Goal: Task Accomplishment & Management: Use online tool/utility

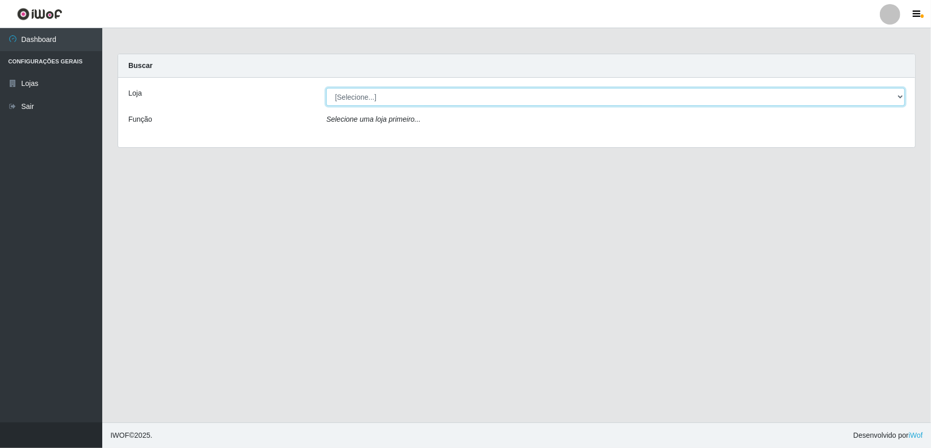
click at [796, 100] on select "[Selecione...] Atacado Vem - [STREET_ADDRESS]" at bounding box center [615, 97] width 579 height 18
select select "455"
click at [326, 88] on select "[Selecione...] Atacado Vem - [STREET_ADDRESS]" at bounding box center [615, 97] width 579 height 18
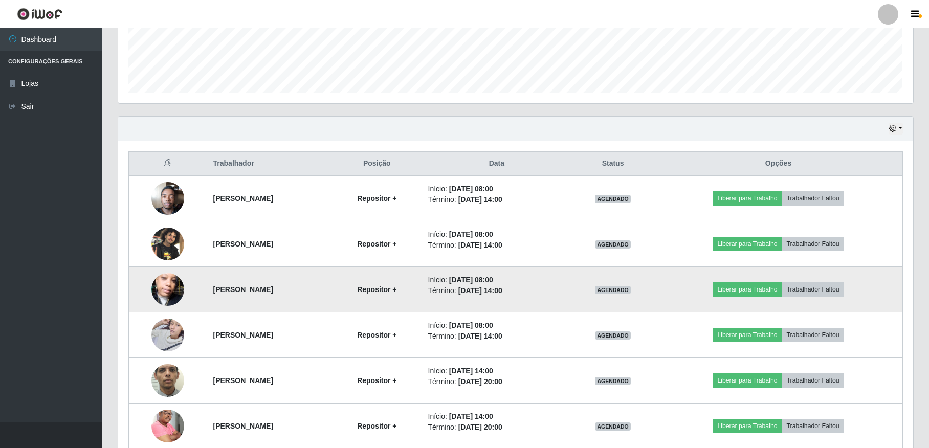
scroll to position [325, 0]
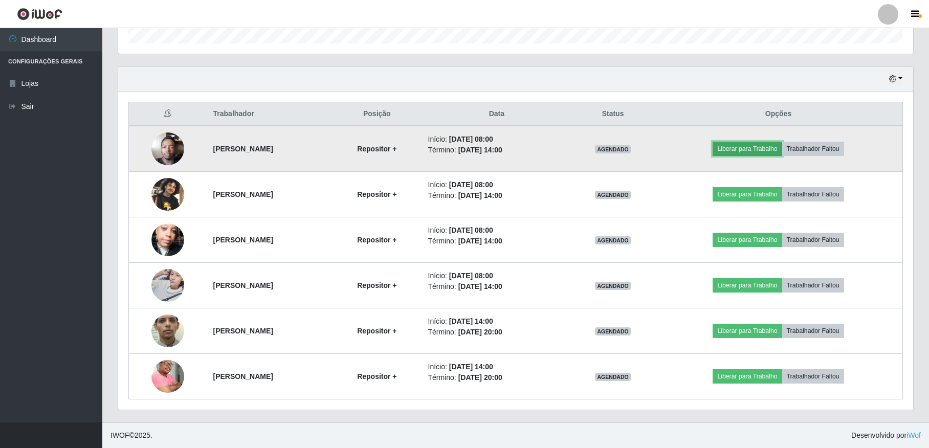
click at [757, 147] on button "Liberar para Trabalho" at bounding box center [746, 149] width 69 height 14
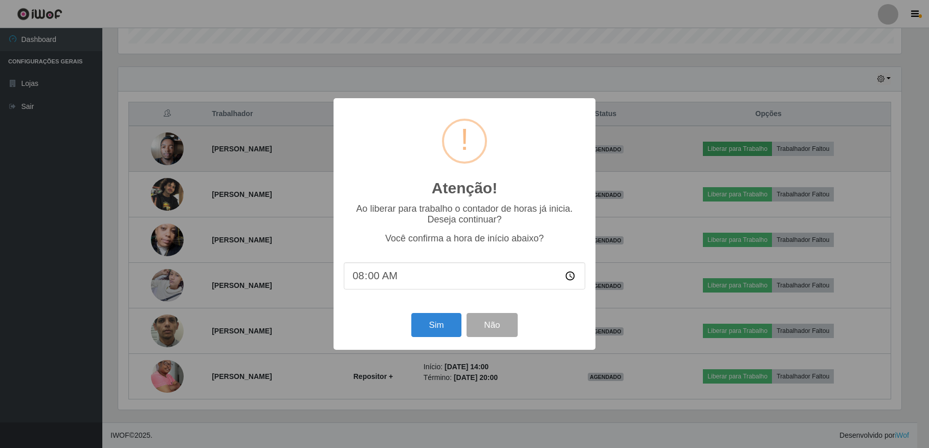
scroll to position [213, 786]
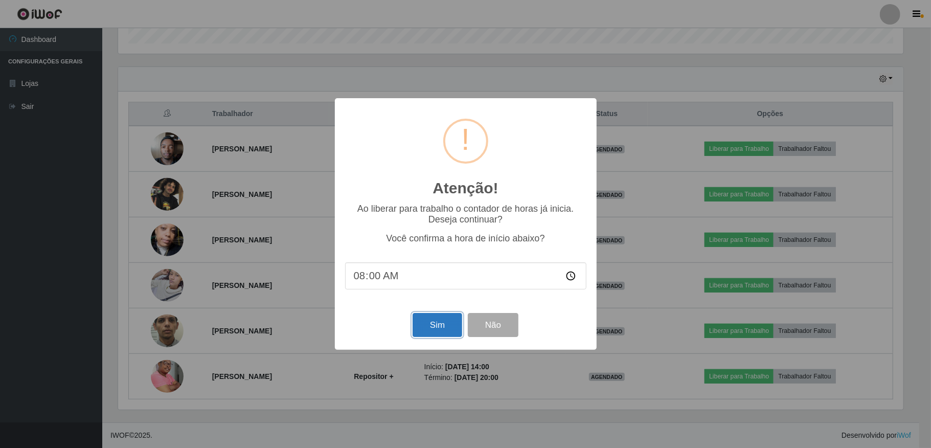
click at [442, 324] on button "Sim" at bounding box center [438, 325] width 50 height 24
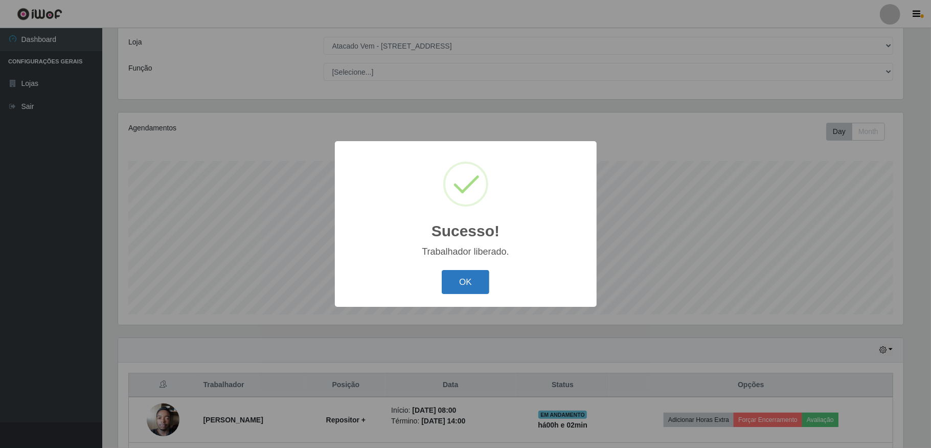
click at [465, 277] on button "OK" at bounding box center [466, 282] width 48 height 24
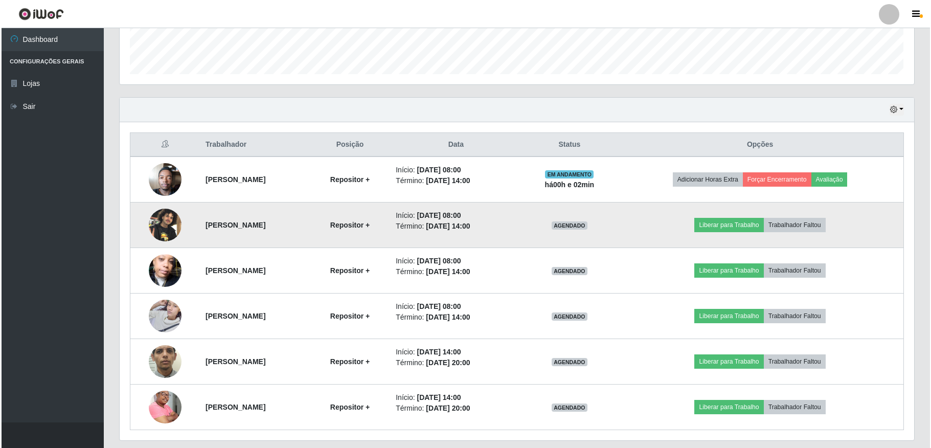
scroll to position [325, 0]
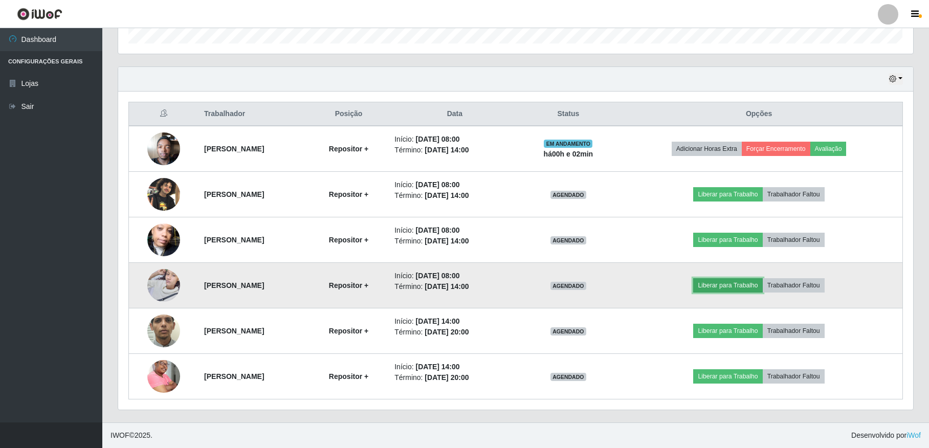
click at [725, 282] on button "Liberar para Trabalho" at bounding box center [727, 285] width 69 height 14
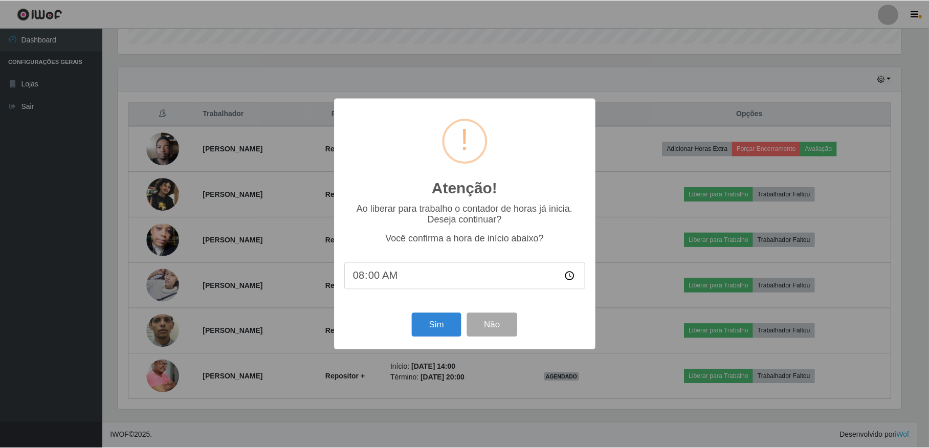
scroll to position [213, 786]
click at [438, 323] on button "Sim" at bounding box center [438, 325] width 50 height 24
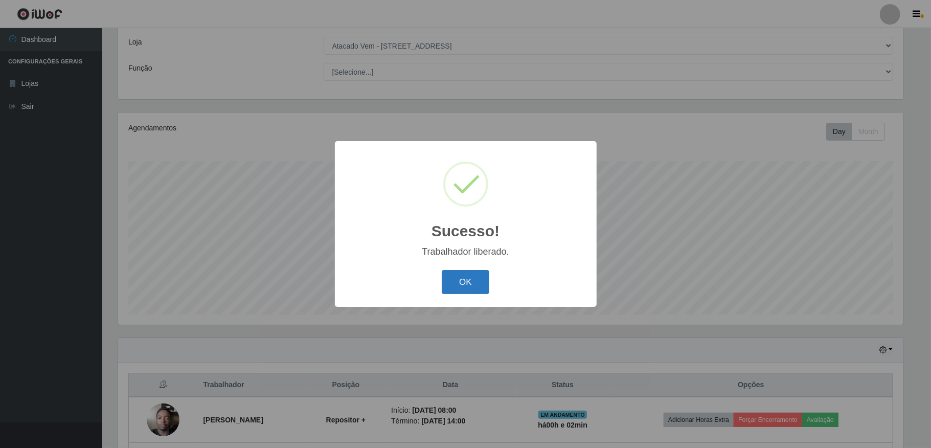
click at [475, 283] on button "OK" at bounding box center [466, 282] width 48 height 24
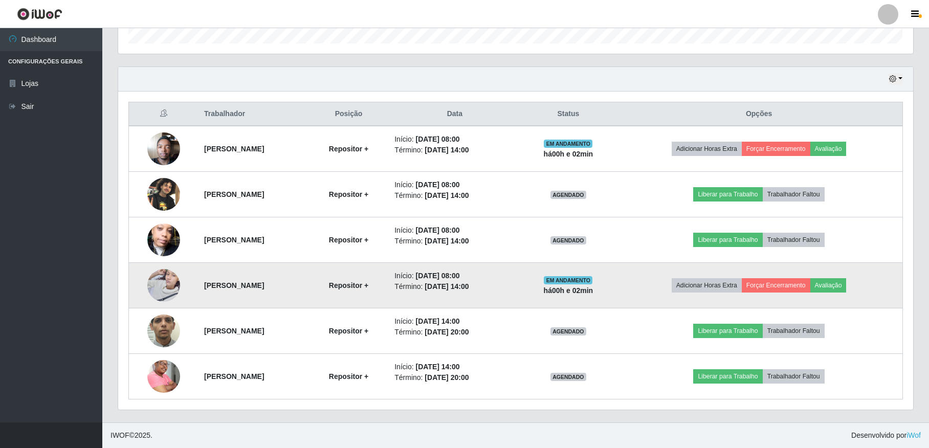
scroll to position [325, 0]
